Goal: Navigation & Orientation: Find specific page/section

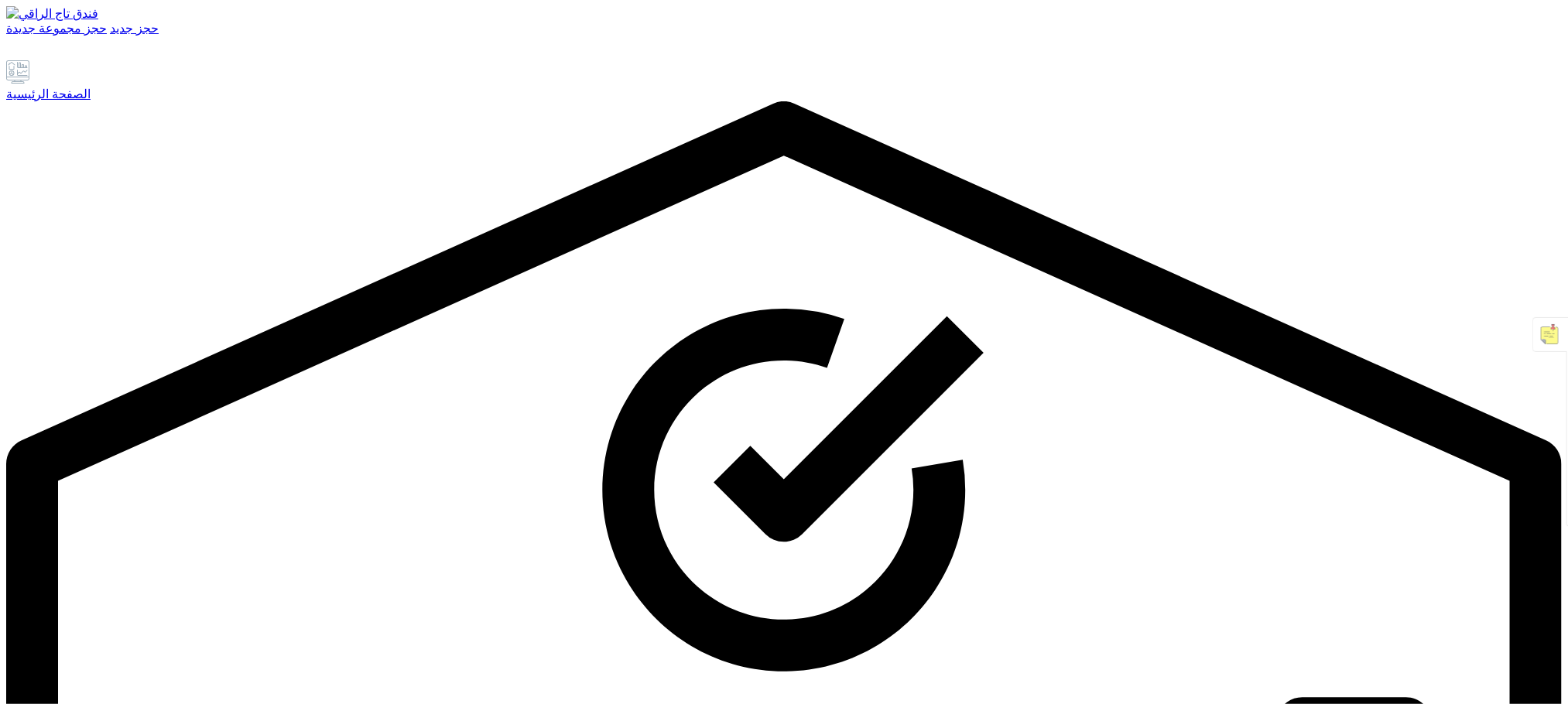
drag, startPoint x: 0, startPoint y: 0, endPoint x: 97, endPoint y: 165, distance: 191.4
click at [90, 100] on font "الصفحة الرئيسية" at bounding box center [48, 94] width 84 height 13
